Goal: Answer question/provide support: Share knowledge or assist other users

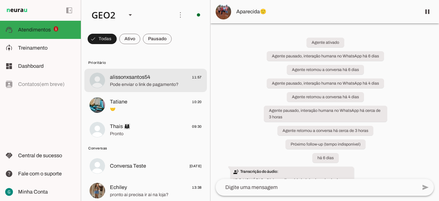
click at [157, 83] on span "Pode enviar o link de pagamento?" at bounding box center [156, 84] width 92 height 6
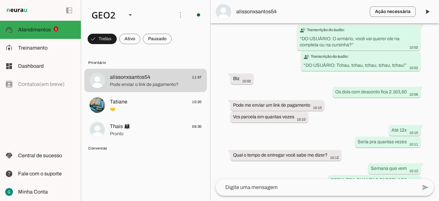
scroll to position [8238, 0]
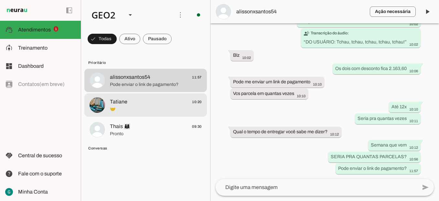
click at [117, 95] on md-item "Tatiane 10:20 🤝" at bounding box center [145, 104] width 123 height 23
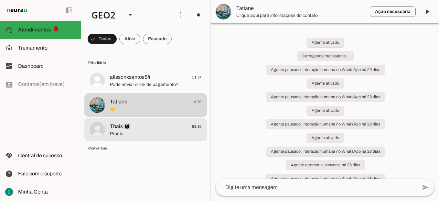
click at [117, 131] on span "Pronto" at bounding box center [156, 133] width 92 height 6
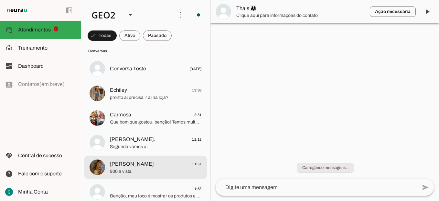
scroll to position [97, 0]
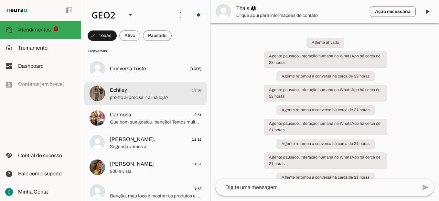
click at [134, 101] on div at bounding box center [156, 93] width 92 height 16
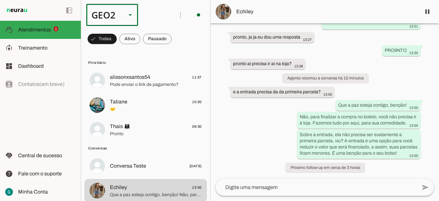
click at [126, 14] on div at bounding box center [131, 15] width 16 height 22
click at [178, 39] on slot at bounding box center [198, 42] width 41 height 8
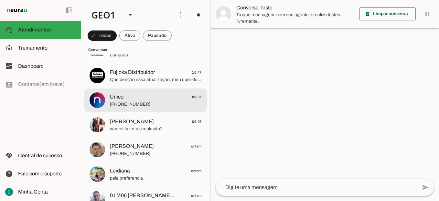
scroll to position [65, 0]
